Goal: Transaction & Acquisition: Purchase product/service

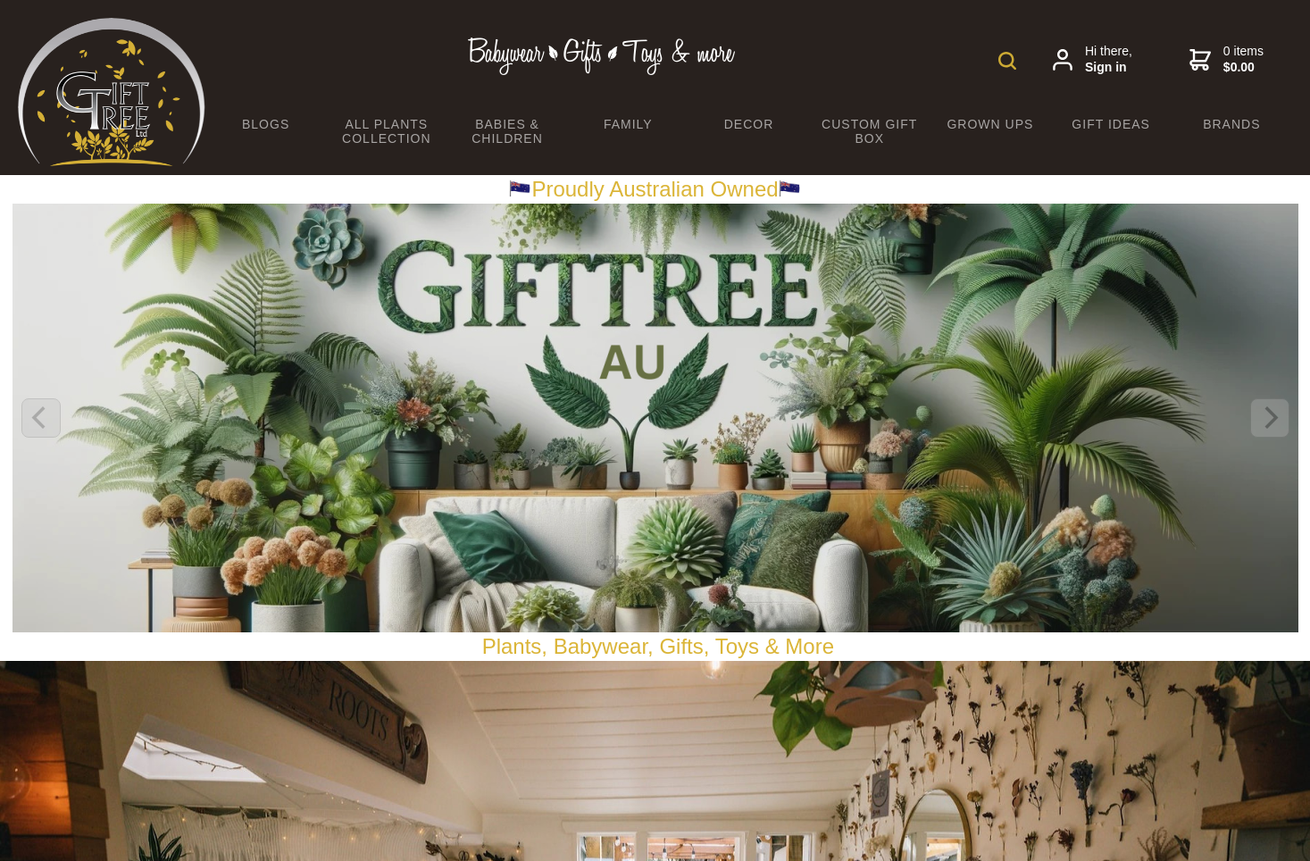
click at [996, 50] on div "Hi there, Sign in 0 items $0.00" at bounding box center [748, 60] width 1087 height 84
click at [1006, 62] on img at bounding box center [1007, 61] width 18 height 18
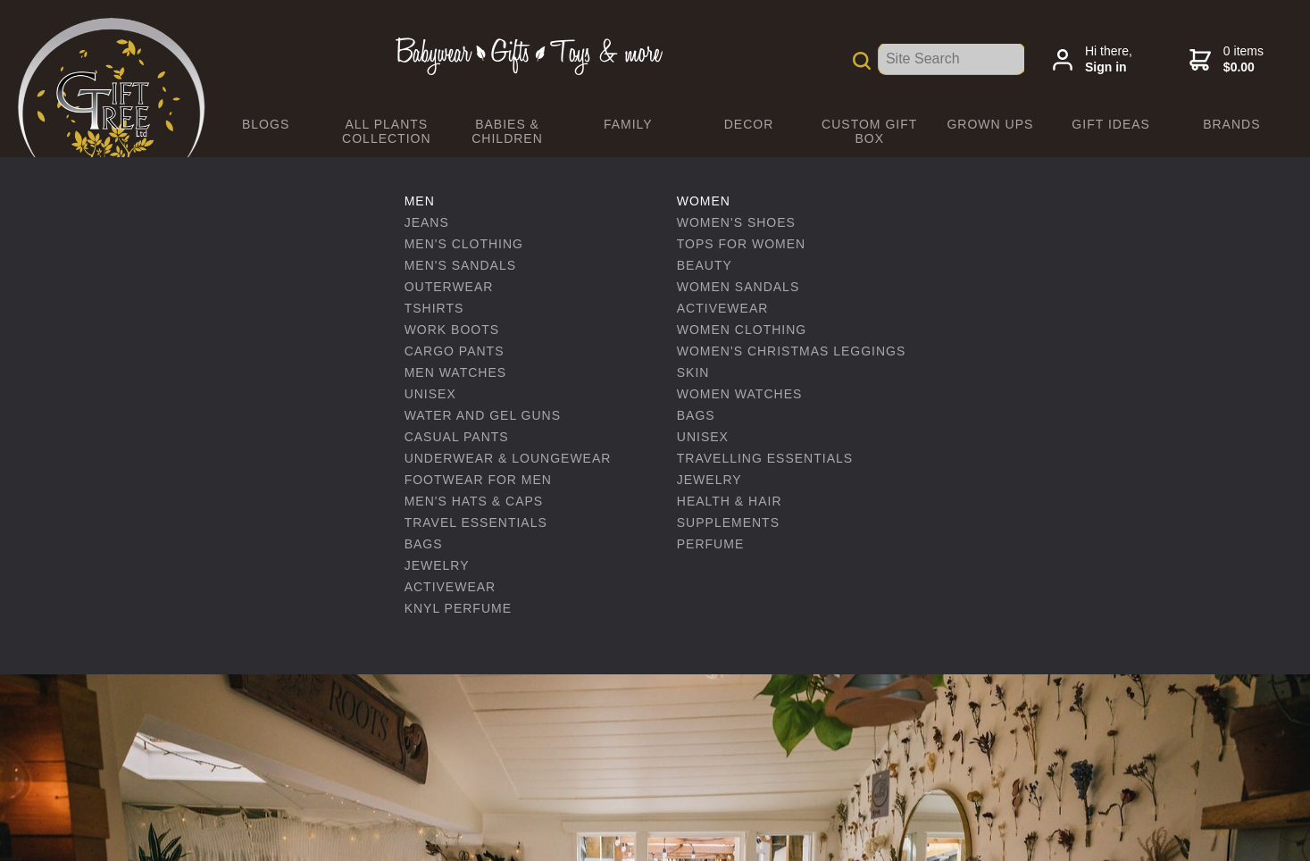
paste input "3D Metal Mechanical Mantis 1200PCS Puzzle Model Kit Insect Series"
type input "3D Metal Mechanical Mantis 1200PCS Puzzle Model Kit Insect Series"
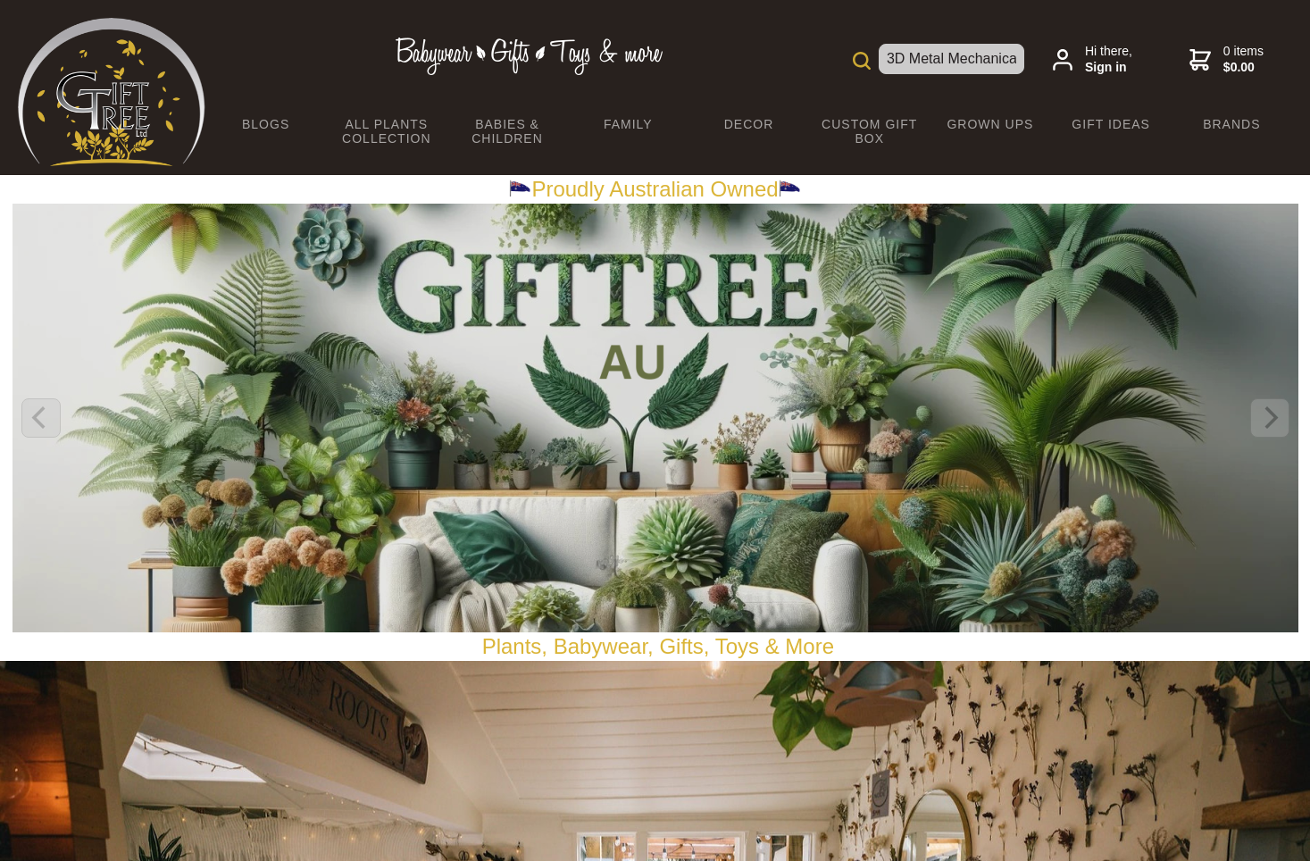
click at [927, 77] on div "3D Metal Mechanical Mantis 1200PCS Puzzle Model Kit Insect Series Hi there, Sig…" at bounding box center [748, 60] width 1087 height 84
click at [938, 60] on input "3D Metal Mechanical Mantis 1200PCS Puzzle Model Kit Insect Series" at bounding box center [952, 59] width 146 height 30
click at [1013, 63] on input "3D Metal Mechanical Mantis 1200PCS Puzzle Model Kit Insect Series" at bounding box center [952, 59] width 146 height 30
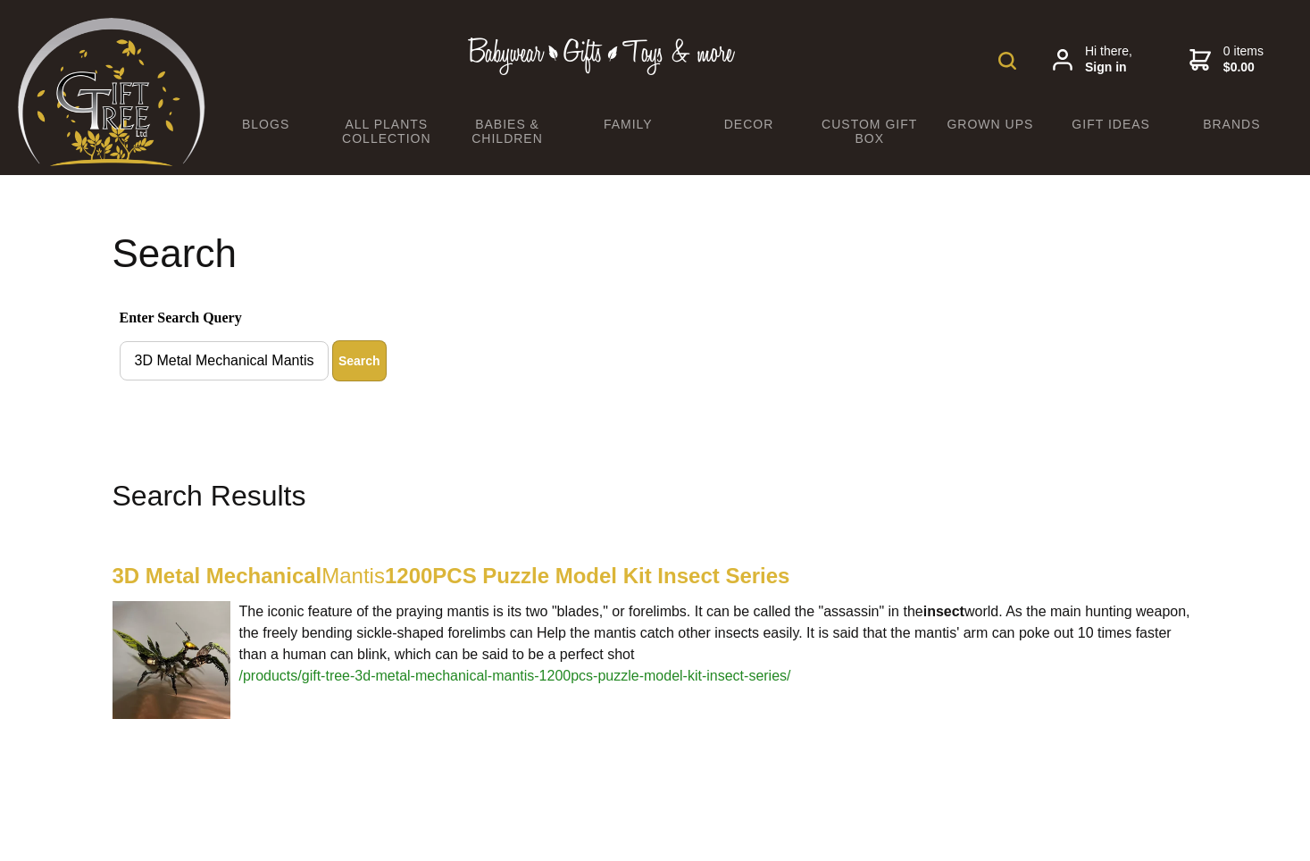
click at [630, 580] on highlight "1200PCS Puzzle Model Kit Insect Series" at bounding box center [587, 575] width 405 height 24
